Goal: Task Accomplishment & Management: Manage account settings

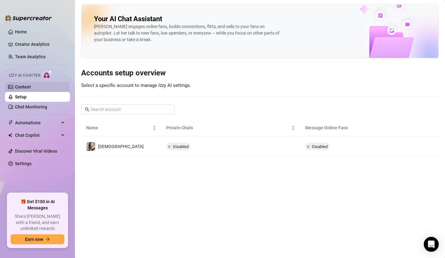
click at [31, 90] on link "Content" at bounding box center [23, 87] width 16 height 5
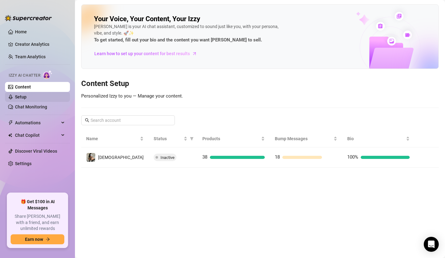
click at [27, 100] on link "Setup" at bounding box center [21, 97] width 12 height 5
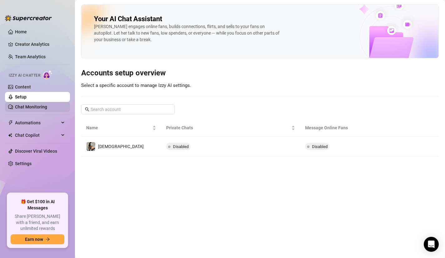
click at [37, 108] on link "Chat Monitoring" at bounding box center [31, 107] width 32 height 5
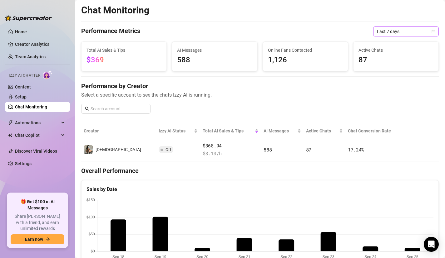
click at [415, 32] on span "Last 7 days" at bounding box center [406, 31] width 58 height 9
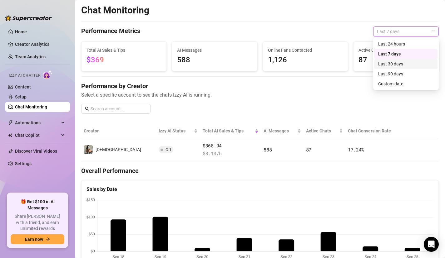
click at [390, 63] on div "Last 30 days" at bounding box center [406, 64] width 56 height 7
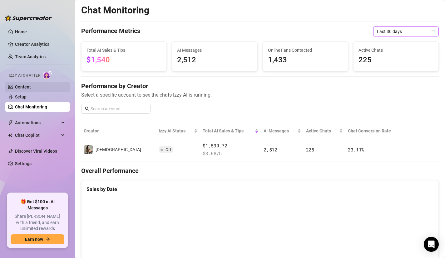
click at [18, 88] on link "Content" at bounding box center [23, 87] width 16 height 5
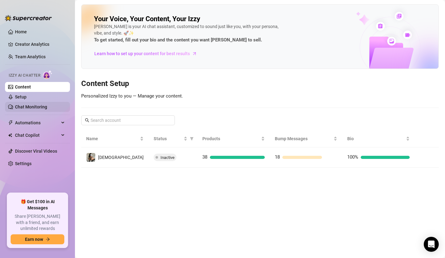
click at [27, 105] on link "Chat Monitoring" at bounding box center [31, 107] width 32 height 5
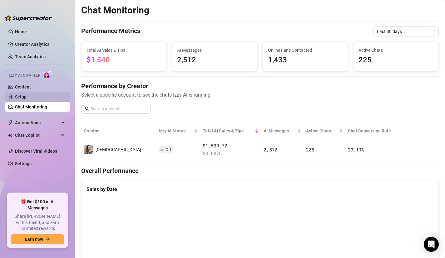
click at [26, 97] on link "Setup" at bounding box center [21, 97] width 12 height 5
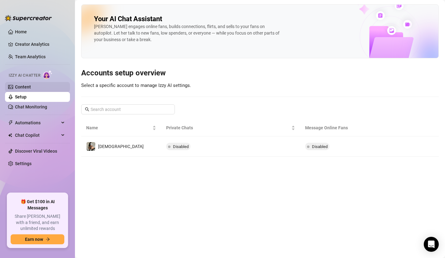
click at [30, 89] on link "Content" at bounding box center [23, 87] width 16 height 5
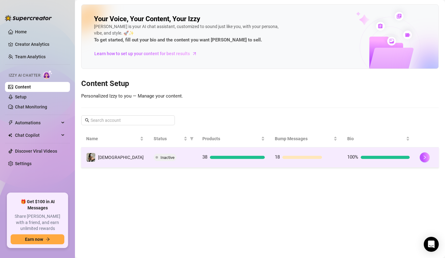
click at [163, 154] on div "Inactive" at bounding box center [173, 157] width 39 height 7
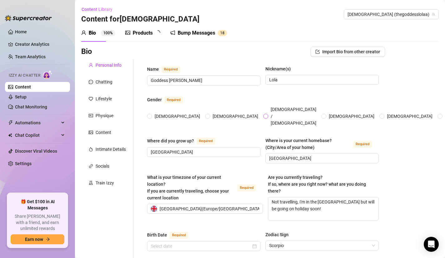
radio input "true"
type input "[DATE]"
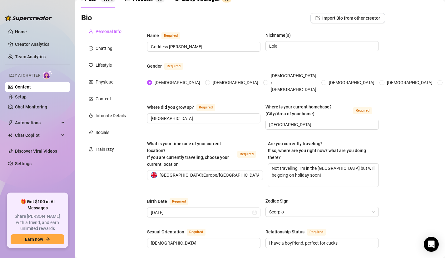
scroll to position [37, 0]
